Goal: Transaction & Acquisition: Register for event/course

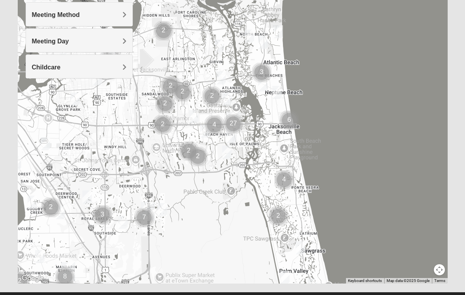
scroll to position [128, 0]
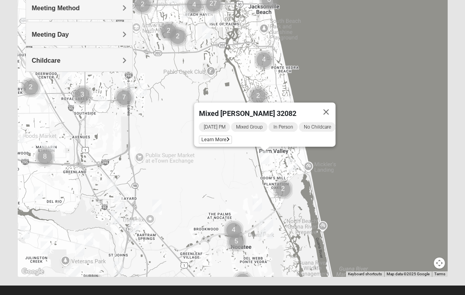
click at [219, 136] on span "Learn More" at bounding box center [215, 139] width 33 height 8
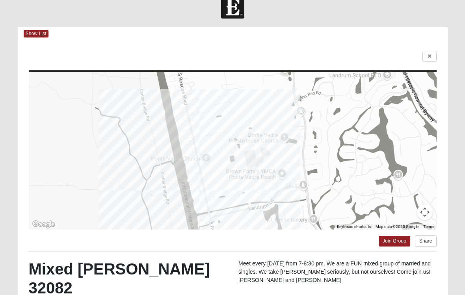
scroll to position [1, 0]
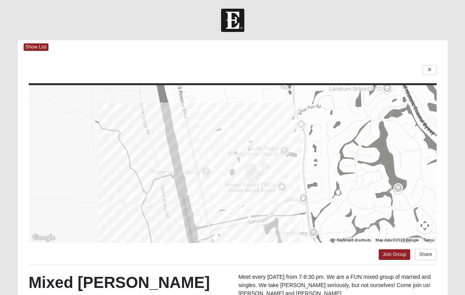
click at [36, 45] on span "Show List" at bounding box center [36, 46] width 25 height 7
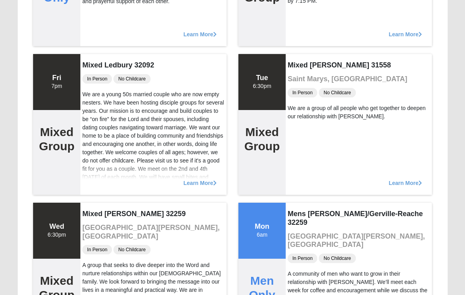
scroll to position [3758, 0]
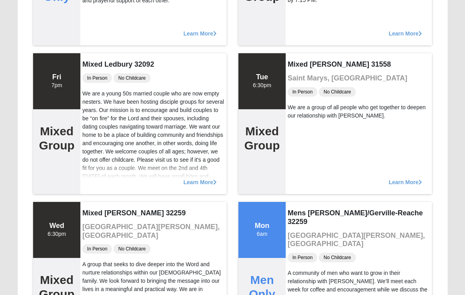
click at [206, 178] on span "Learn More" at bounding box center [199, 178] width 33 height 0
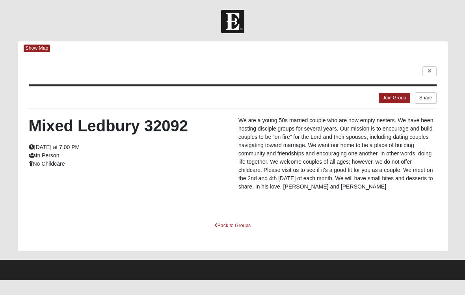
click at [204, 177] on div "Mixed Ledbury 32092 [DATE] at 7:00 PM In Person No Childcare We are a young 50s…" at bounding box center [232, 155] width 419 height 78
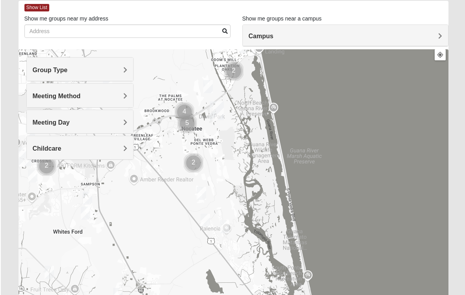
scroll to position [46, 0]
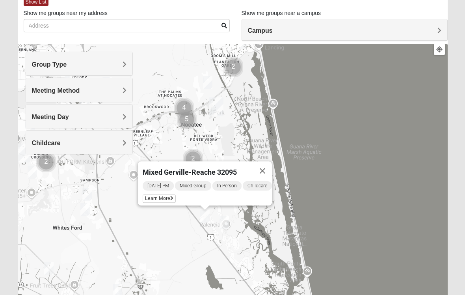
click at [164, 197] on span "Learn More" at bounding box center [159, 198] width 33 height 8
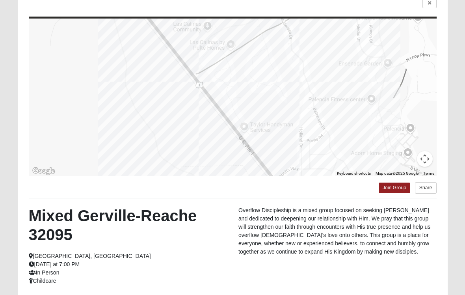
scroll to position [72, 0]
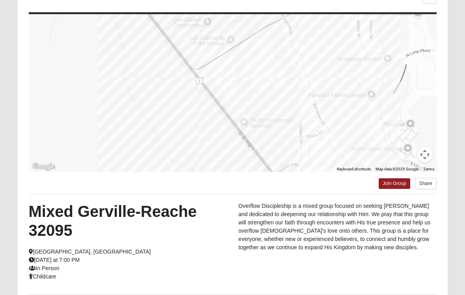
click at [398, 183] on link "Join Group" at bounding box center [394, 183] width 32 height 11
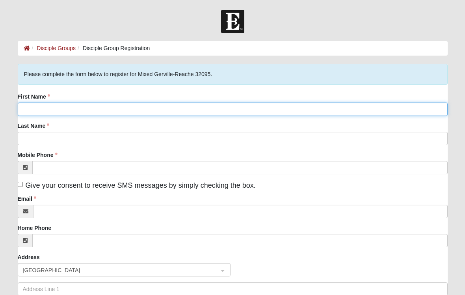
click at [76, 111] on input "First Name" at bounding box center [233, 108] width 430 height 13
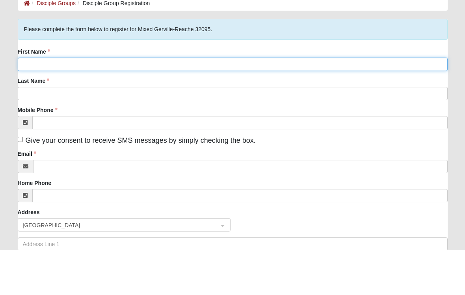
type input "[PERSON_NAME]"
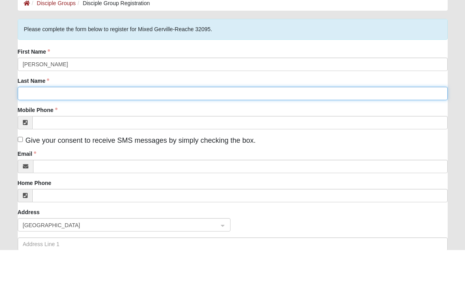
type input "Thompson"
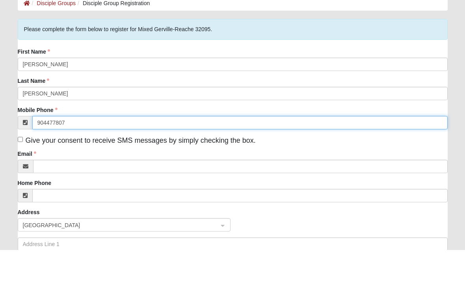
type input "(904) 477-8079"
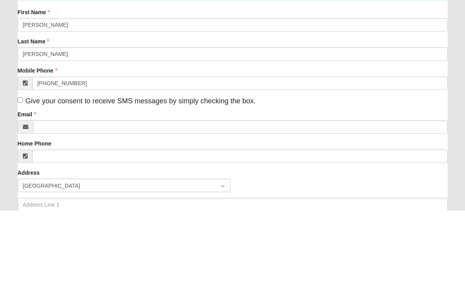
click at [23, 182] on input "Give your consent to receive SMS messages by simply checking the box." at bounding box center [20, 184] width 5 height 5
checkbox input "true"
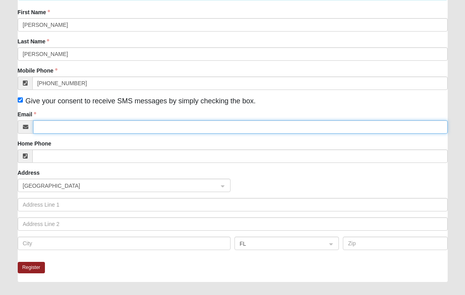
click at [74, 127] on input "Email" at bounding box center [240, 126] width 414 height 13
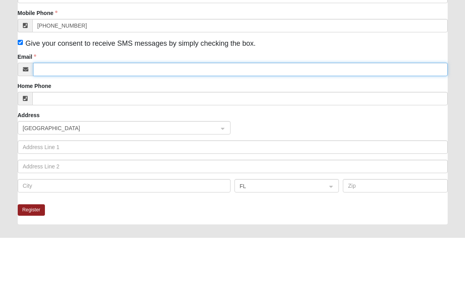
type input "ukfancarla@gmail.com"
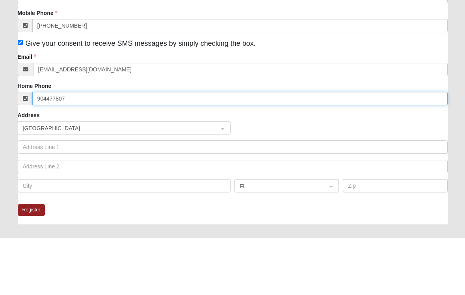
type input "(904) 477-8079"
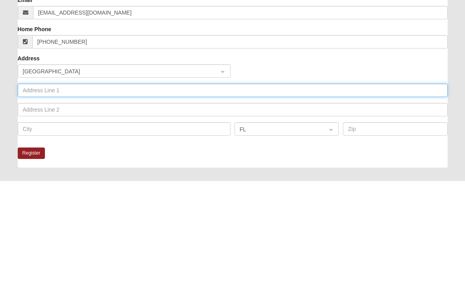
click at [78, 198] on input "text" at bounding box center [233, 204] width 430 height 13
type input "204"
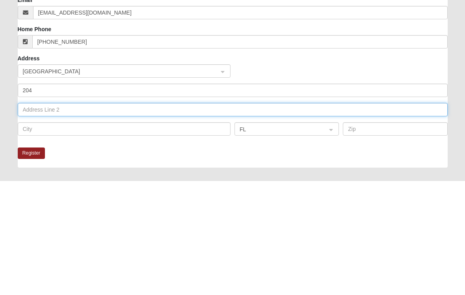
type input "Torcido Blvd"
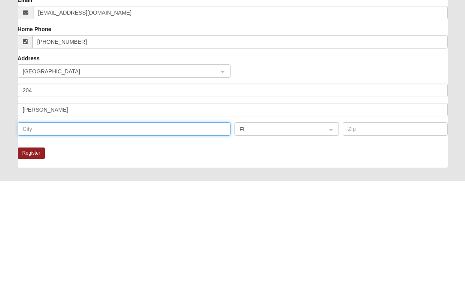
type input "Saint Augustine"
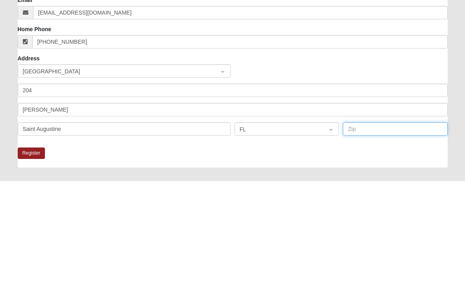
type input "32095"
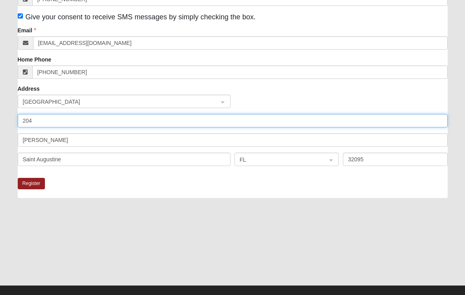
click at [76, 123] on input "204" at bounding box center [233, 120] width 430 height 13
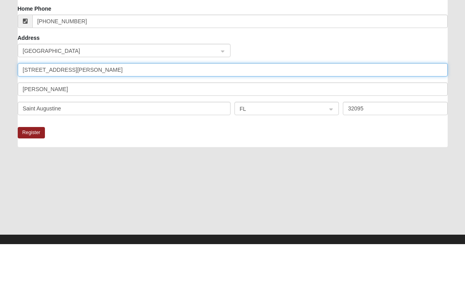
type input "204 Torcido Blvd"
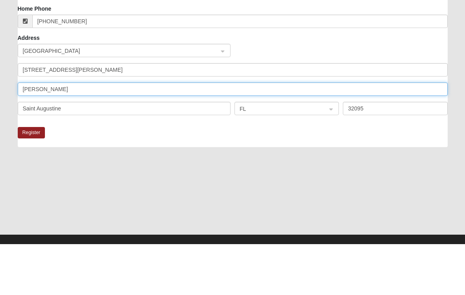
click at [90, 133] on input "Torcido Blvd" at bounding box center [233, 139] width 430 height 13
type input "T"
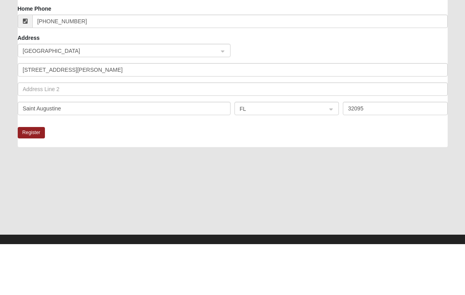
click at [40, 178] on button "Register" at bounding box center [32, 183] width 28 height 11
